Goal: Check status: Check status

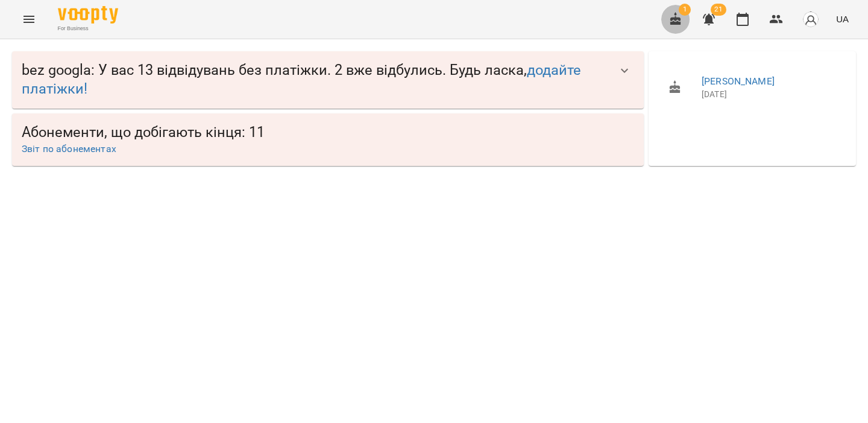
click at [664, 12] on button "button" at bounding box center [675, 19] width 29 height 29
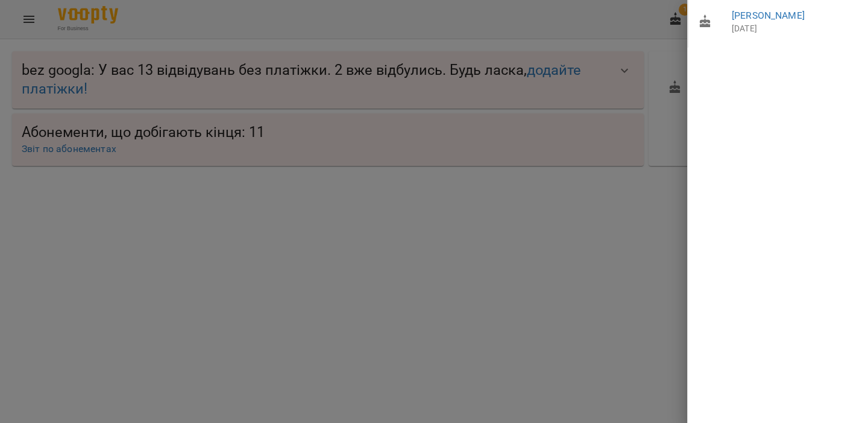
click at [609, 28] on div at bounding box center [434, 211] width 868 height 423
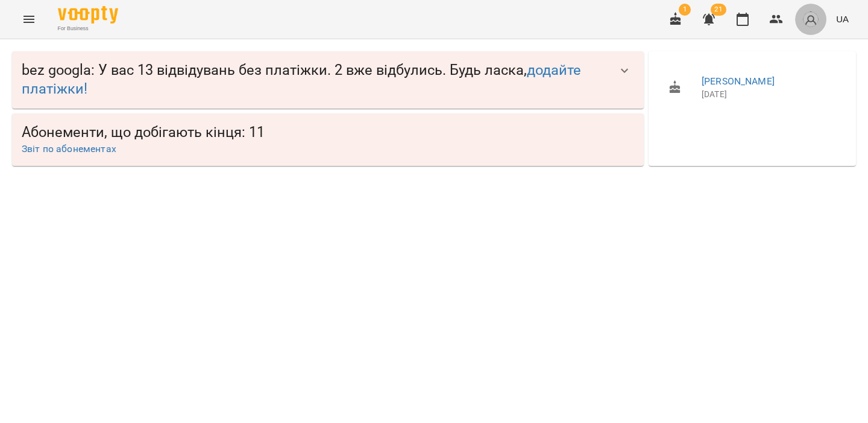
click at [810, 24] on img "button" at bounding box center [810, 19] width 17 height 17
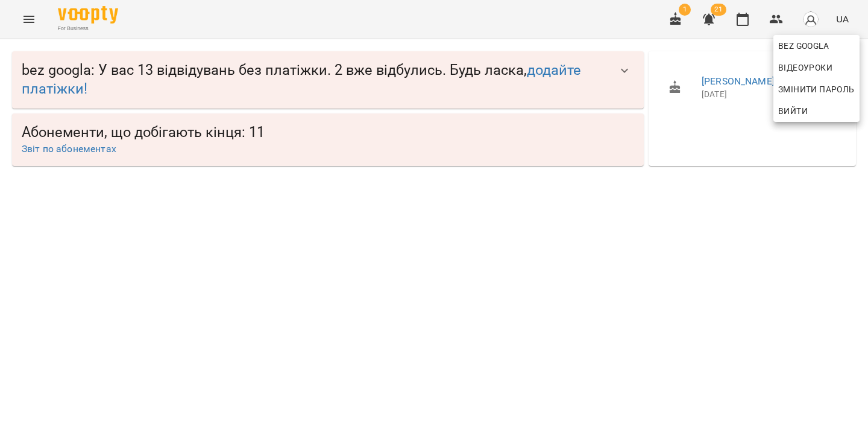
click at [347, 27] on div at bounding box center [434, 211] width 868 height 423
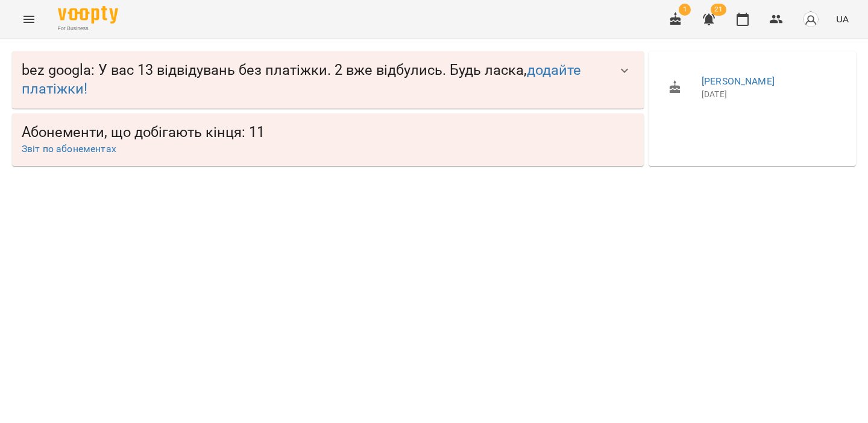
click at [42, 25] on div "For Business 1 21 UA" at bounding box center [434, 19] width 868 height 39
click at [34, 22] on icon "Menu" at bounding box center [29, 19] width 11 height 7
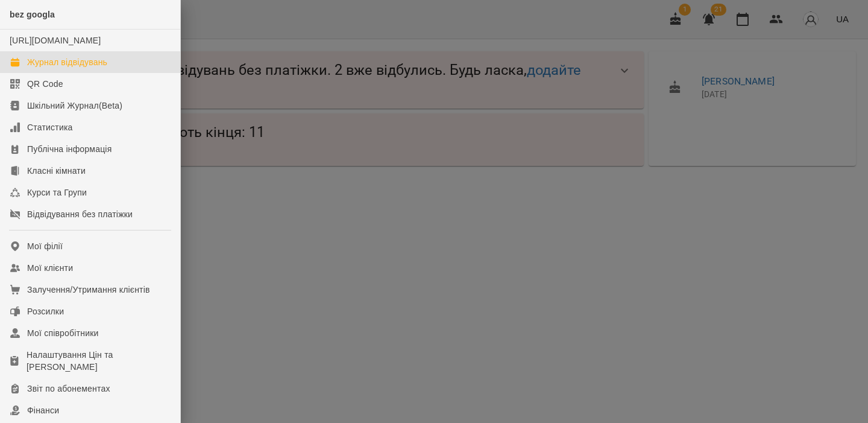
click at [72, 68] on div "Журнал відвідувань" at bounding box center [67, 62] width 80 height 12
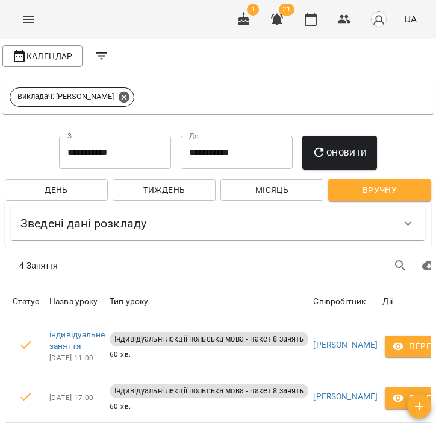
click at [358, 194] on span "Вручну" at bounding box center [380, 190] width 84 height 14
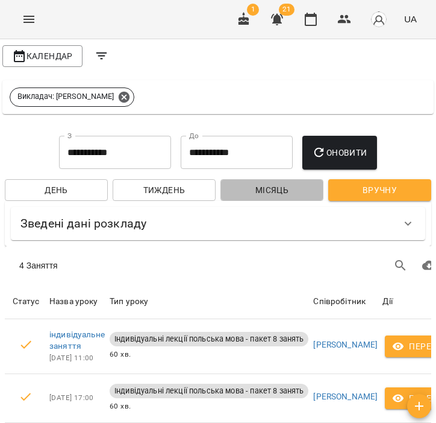
click at [306, 187] on span "Місяць" at bounding box center [272, 190] width 84 height 14
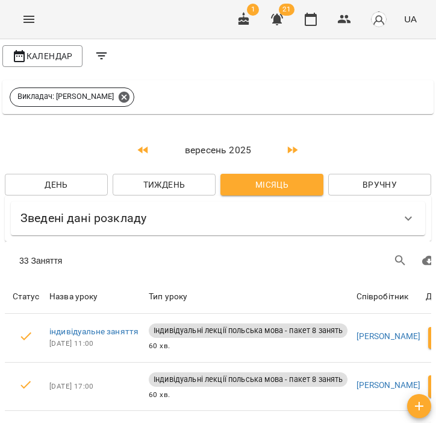
click at [147, 146] on icon "button" at bounding box center [143, 150] width 14 height 14
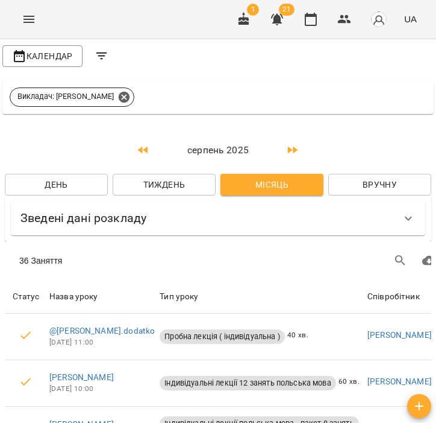
click at [147, 146] on icon "button" at bounding box center [143, 150] width 14 height 14
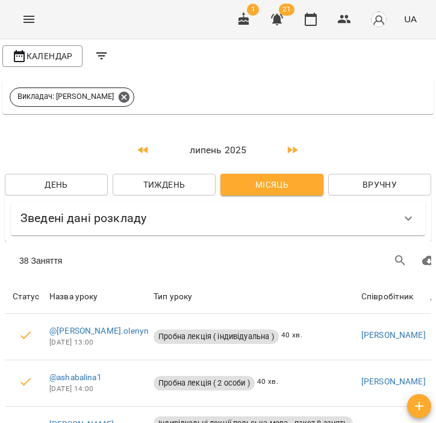
click at [147, 146] on icon "button" at bounding box center [143, 150] width 14 height 14
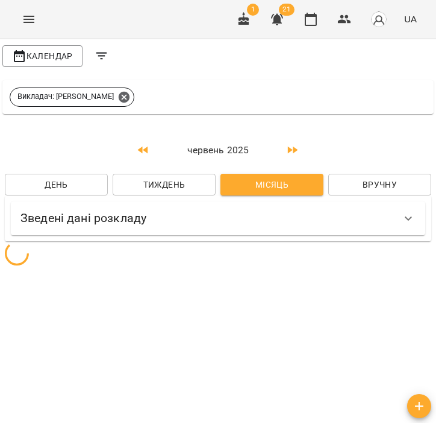
click at [147, 146] on icon "button" at bounding box center [143, 150] width 14 height 14
